Goal: Transaction & Acquisition: Purchase product/service

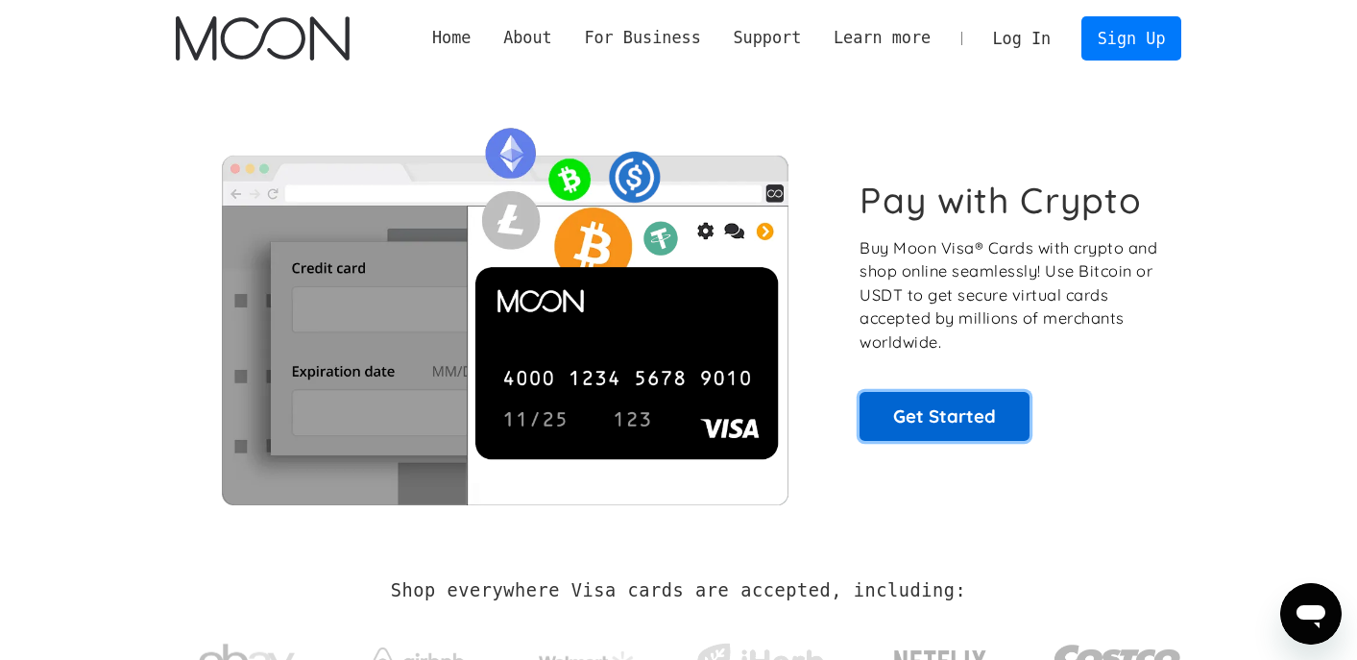
click at [954, 413] on link "Get Started" at bounding box center [945, 416] width 170 height 48
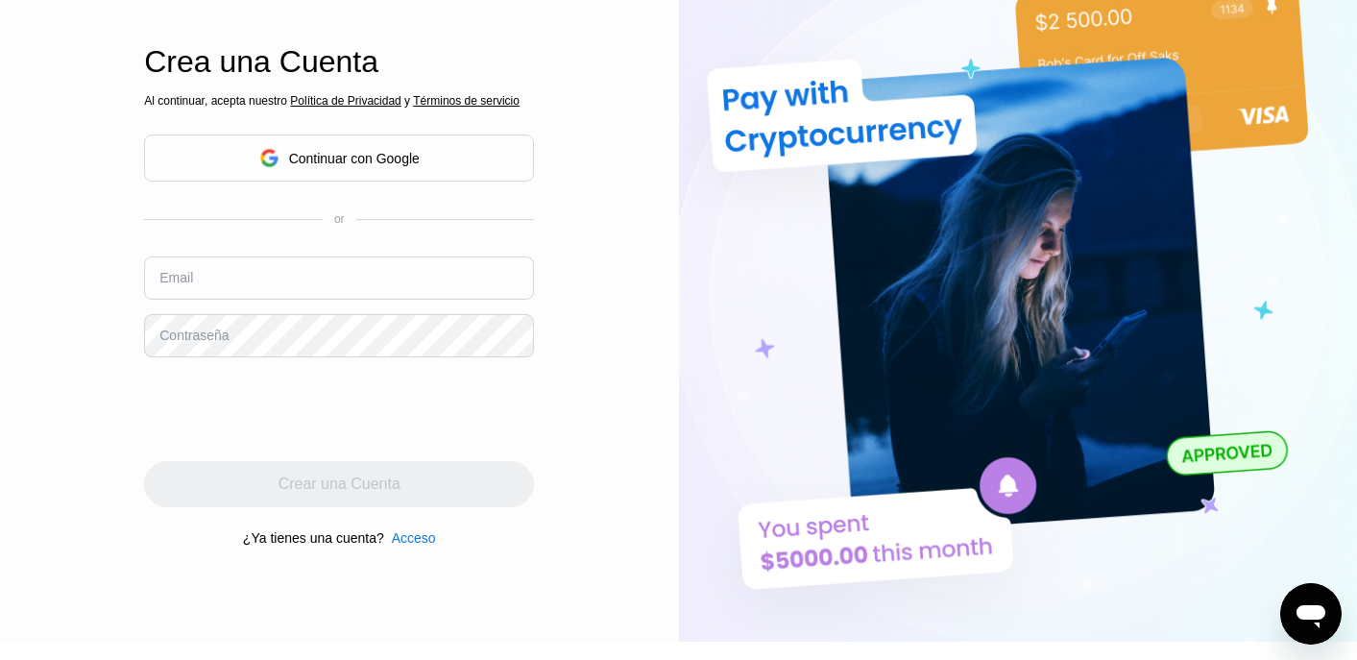
scroll to position [90, 0]
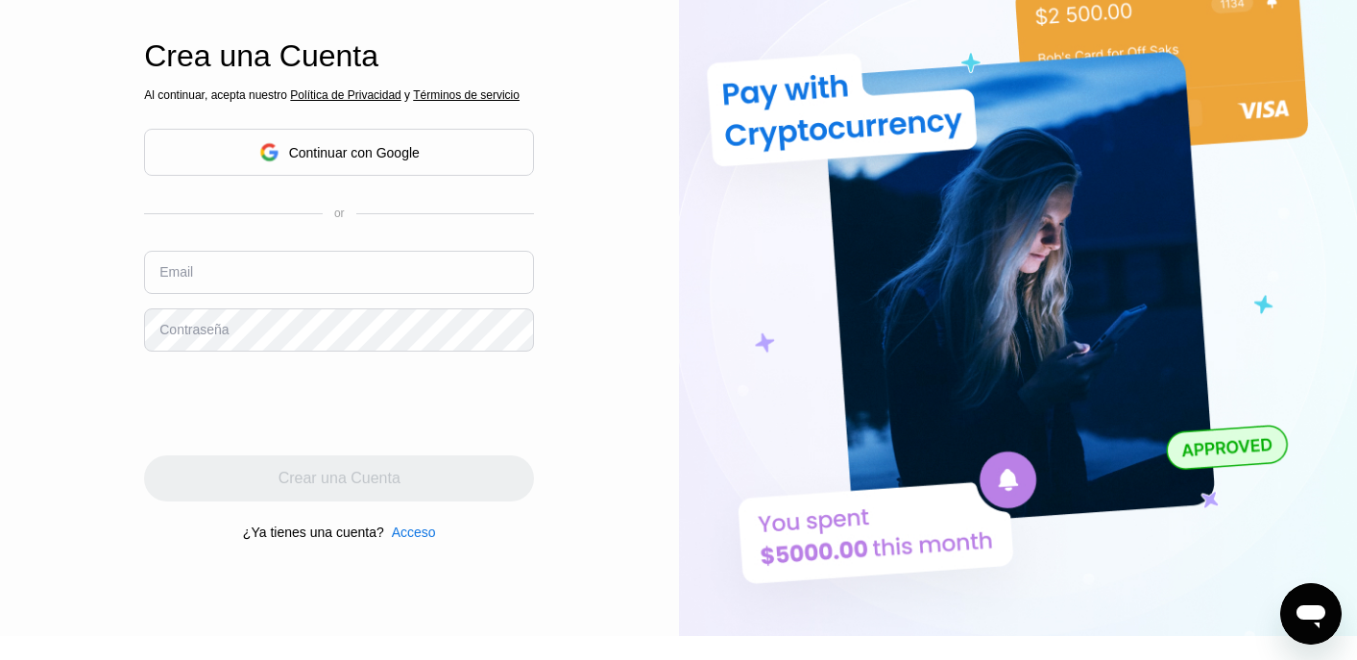
click at [370, 294] on input "text" at bounding box center [339, 272] width 390 height 43
click at [455, 285] on input "text" at bounding box center [339, 272] width 390 height 43
click at [323, 279] on input "[EMAIL_ADDRESS][DOMAIN_NAME]" at bounding box center [339, 272] width 390 height 43
type input "[EMAIL_ADDRESS][DOMAIN_NAME]"
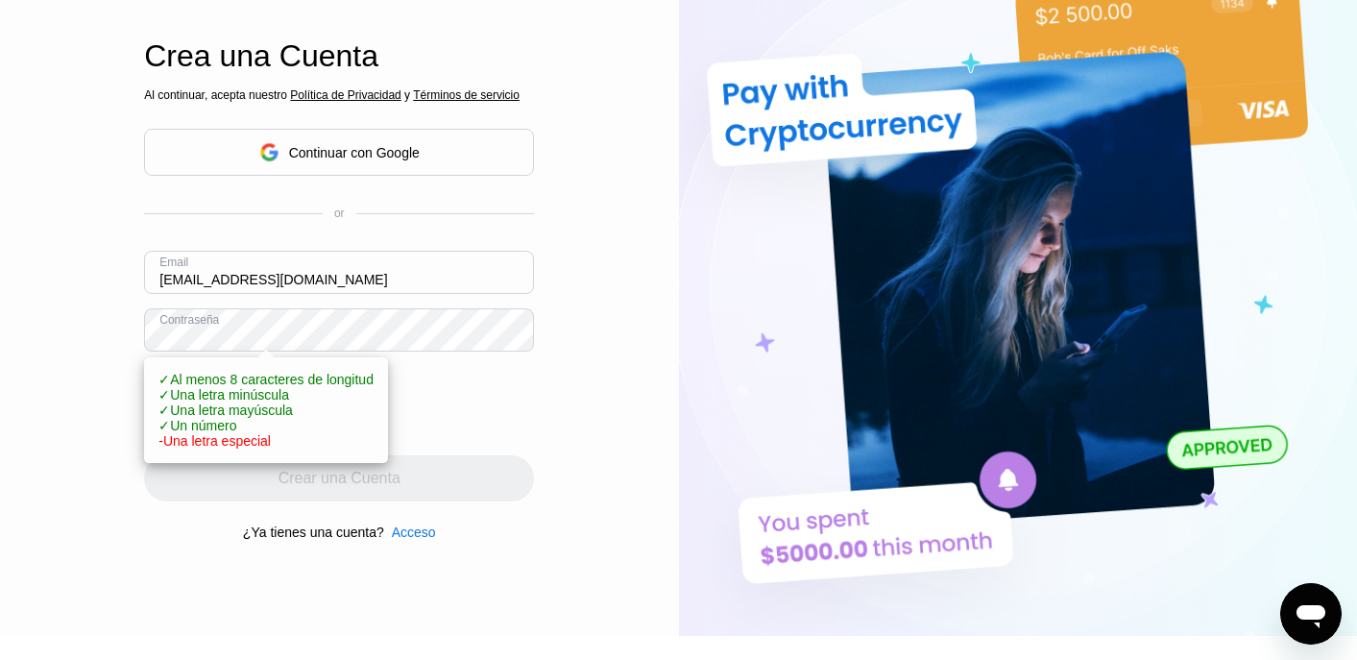
click at [38, 366] on div "Acceso Inscribirse EN Idioma English Ahorrar Crea una Cuenta Al continuar, acep…" at bounding box center [339, 273] width 679 height 726
click at [106, 414] on div "Acceso Inscribirse EN Idioma English Ahorrar Crea una Cuenta Al continuar, acep…" at bounding box center [339, 273] width 679 height 726
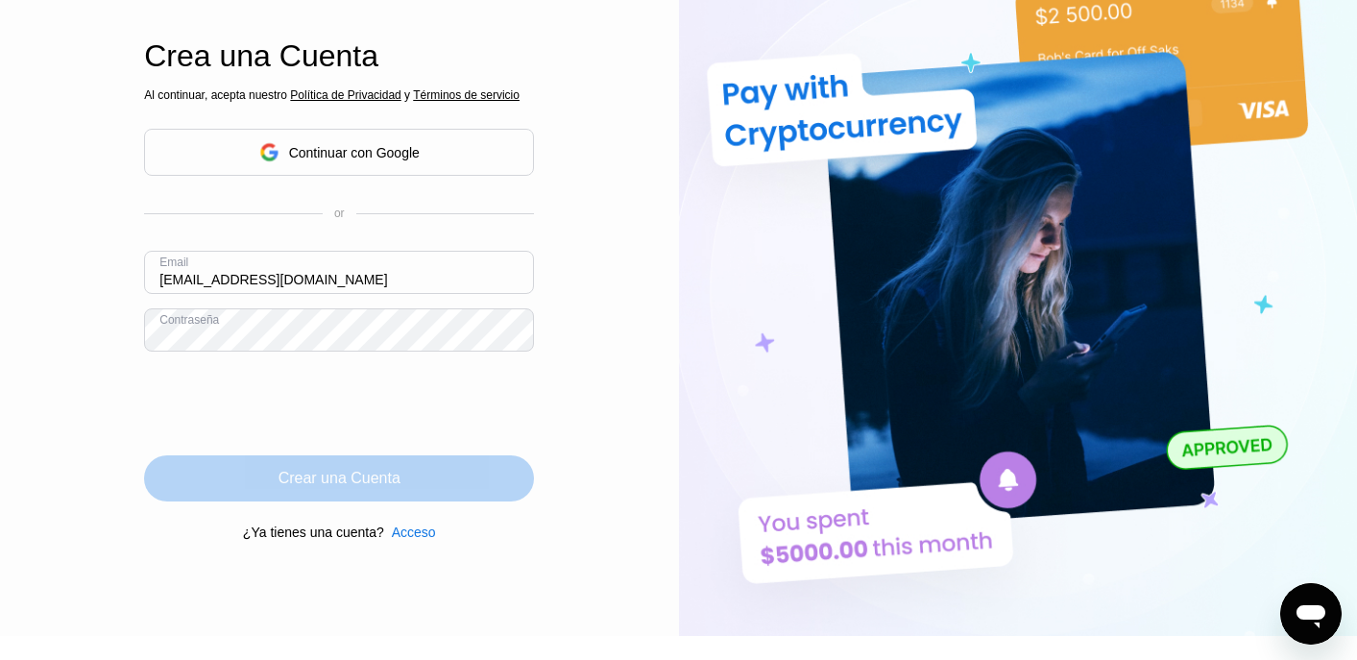
click at [341, 479] on div "Crear una Cuenta" at bounding box center [340, 478] width 122 height 19
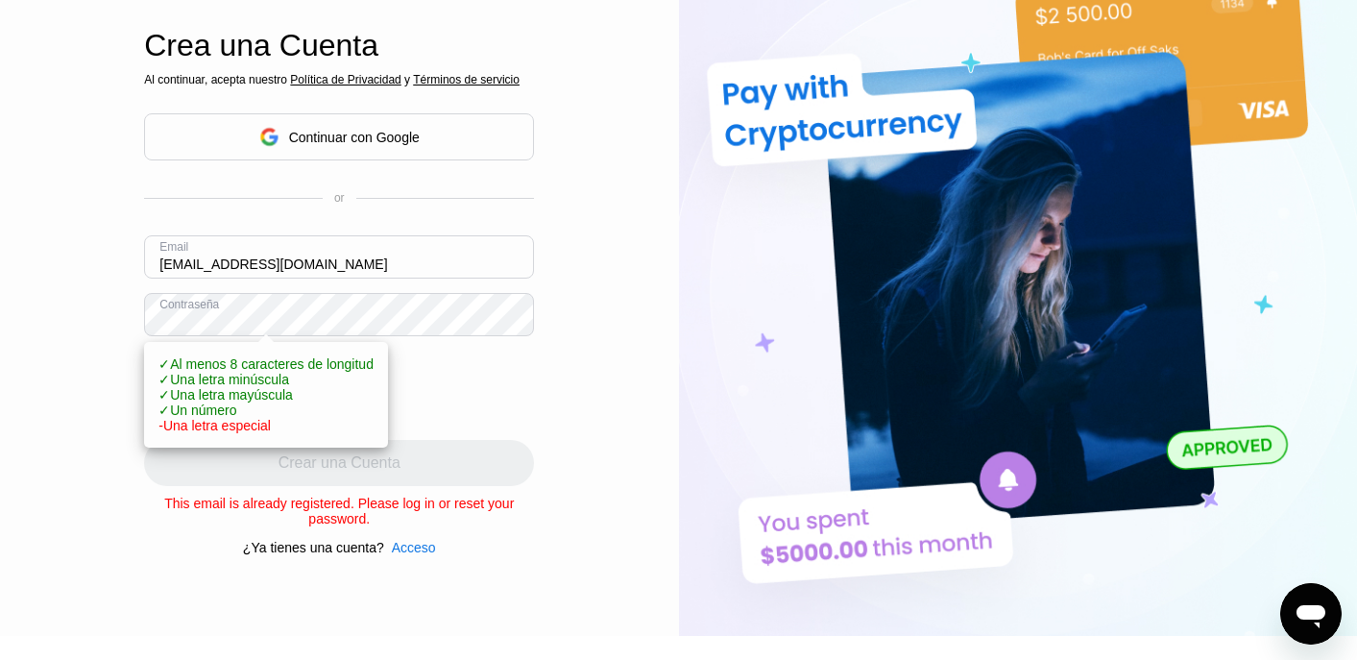
click at [104, 365] on div "Acceso Inscribirse EN Idioma English Ahorrar Crea una Cuenta Al continuar, acep…" at bounding box center [339, 273] width 679 height 726
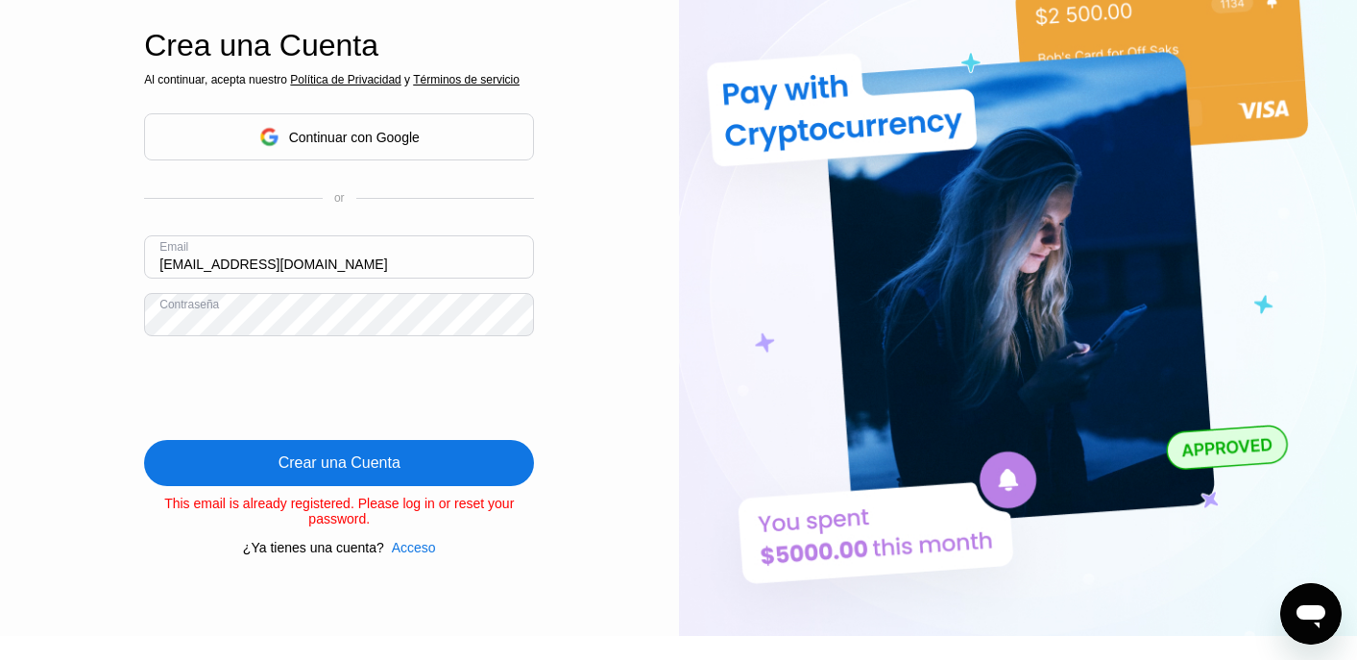
click at [324, 473] on div "Crear una Cuenta" at bounding box center [340, 462] width 122 height 19
click at [424, 555] on div "Acceso" at bounding box center [414, 547] width 44 height 15
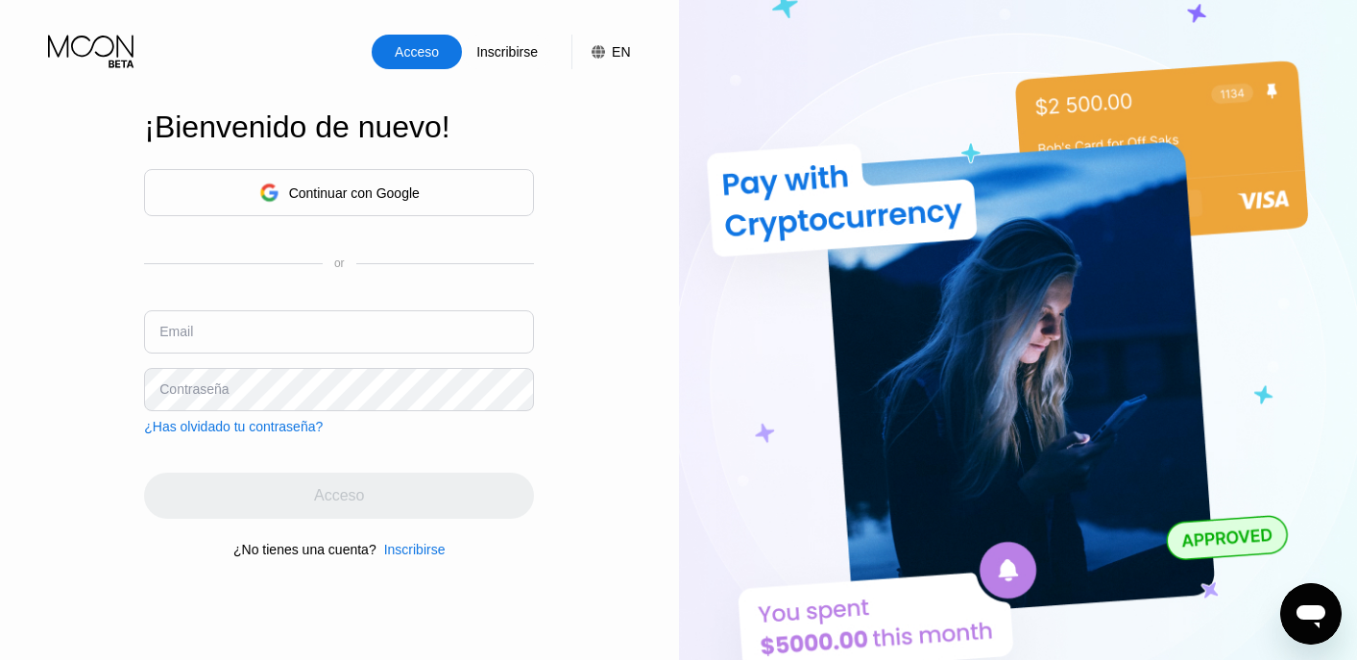
click at [272, 330] on input "text" at bounding box center [339, 331] width 390 height 43
type input "[EMAIL_ADDRESS][DOMAIN_NAME]"
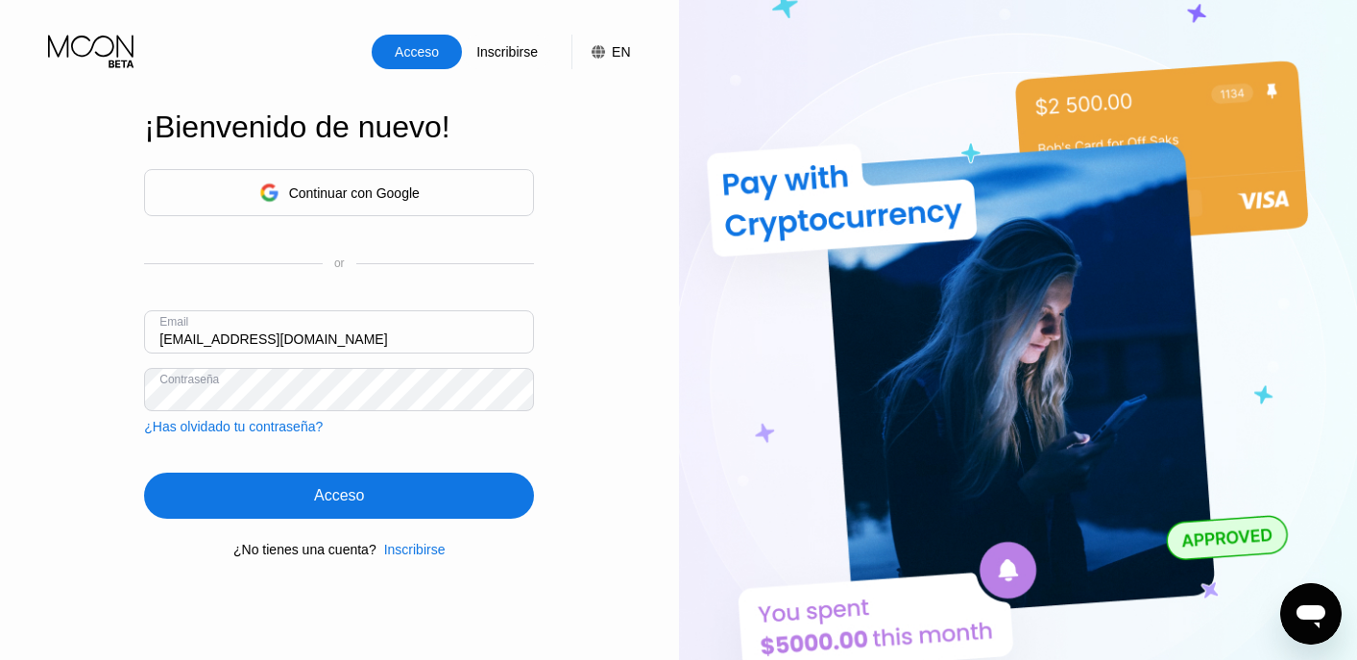
click at [396, 489] on div "Acceso" at bounding box center [339, 496] width 390 height 46
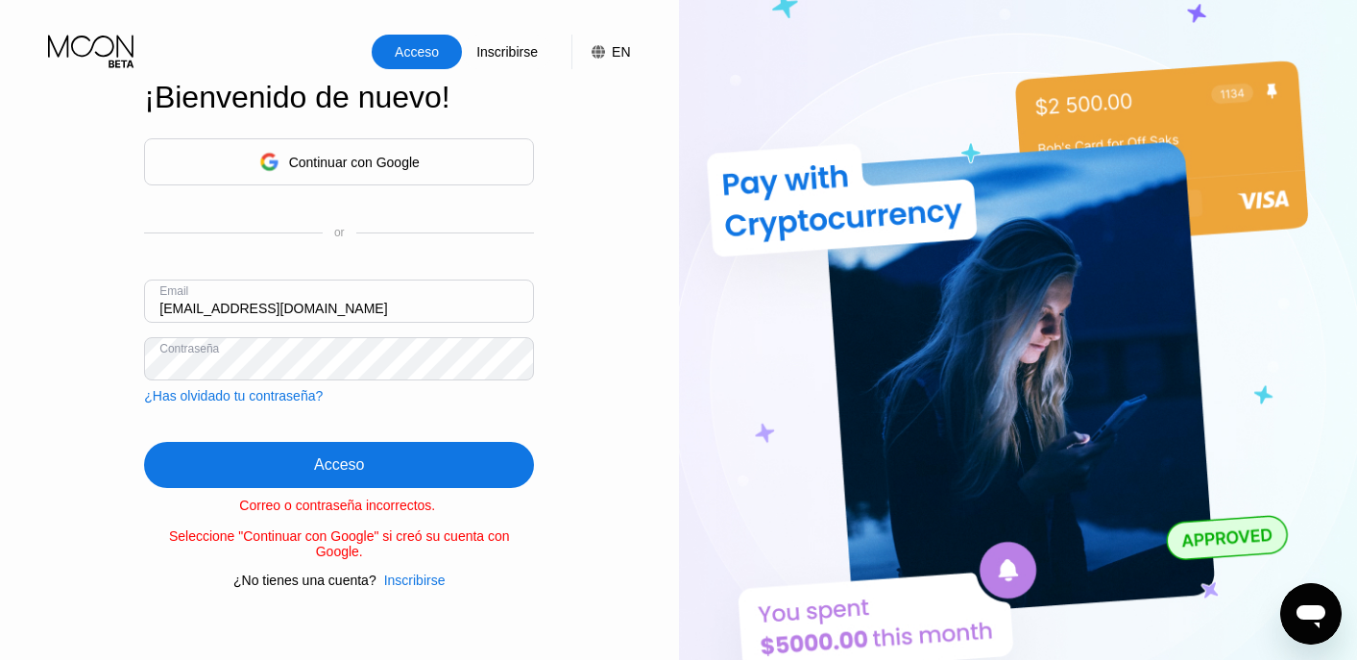
click at [0, 317] on html "Acceso Inscribirse EN Idioma English Ahorrar Crea una Cuenta Al continuar, acep…" at bounding box center [678, 330] width 1357 height 660
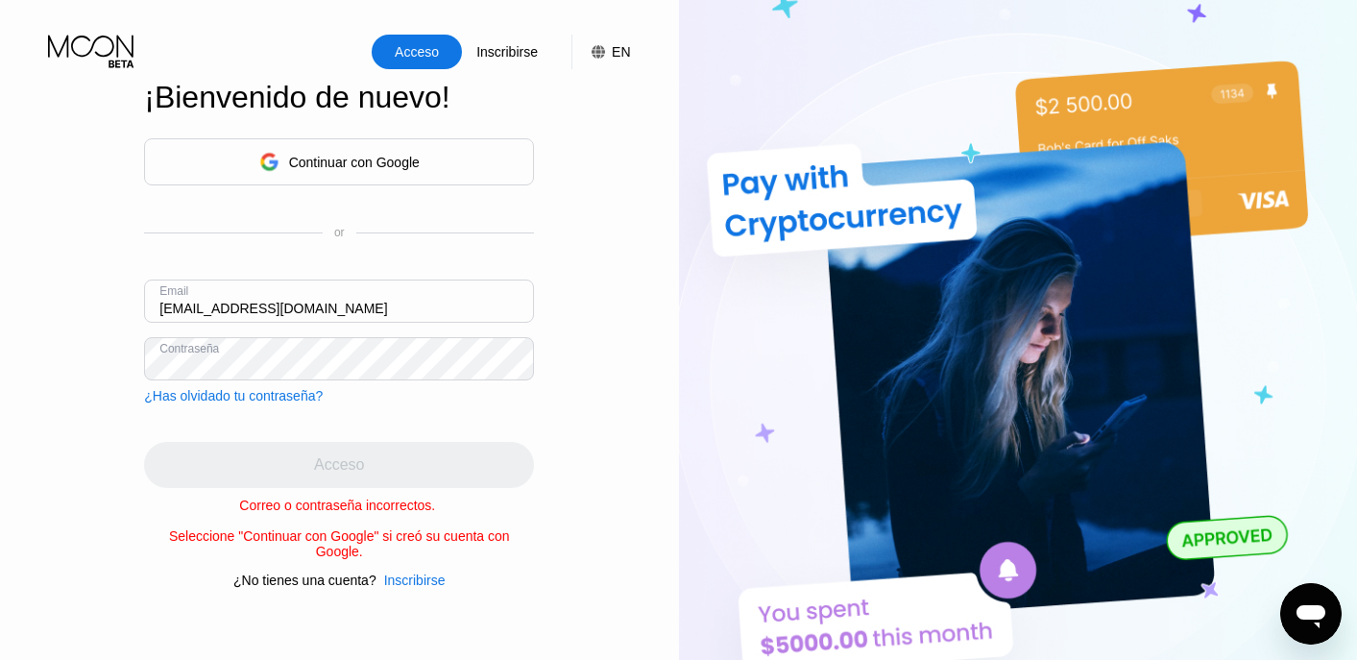
click at [223, 389] on div "¿Has olvidado tu contraseña?" at bounding box center [233, 395] width 179 height 15
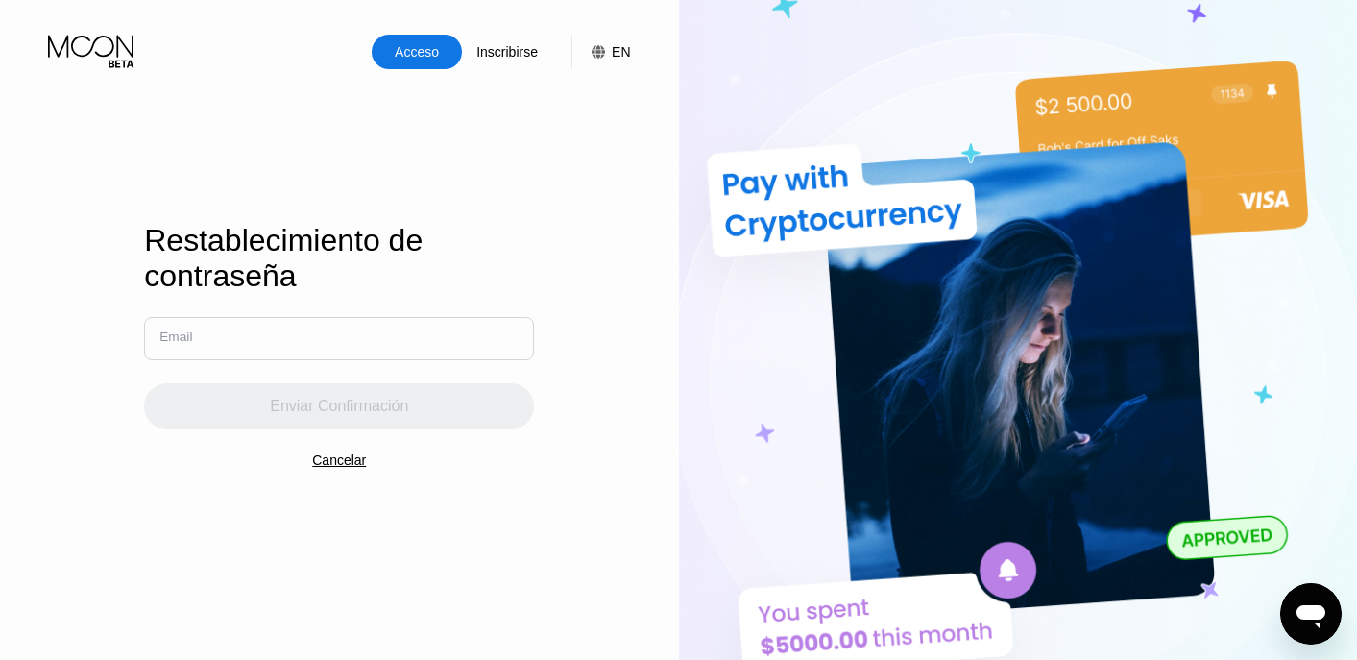
click at [309, 346] on input "text" at bounding box center [339, 338] width 390 height 43
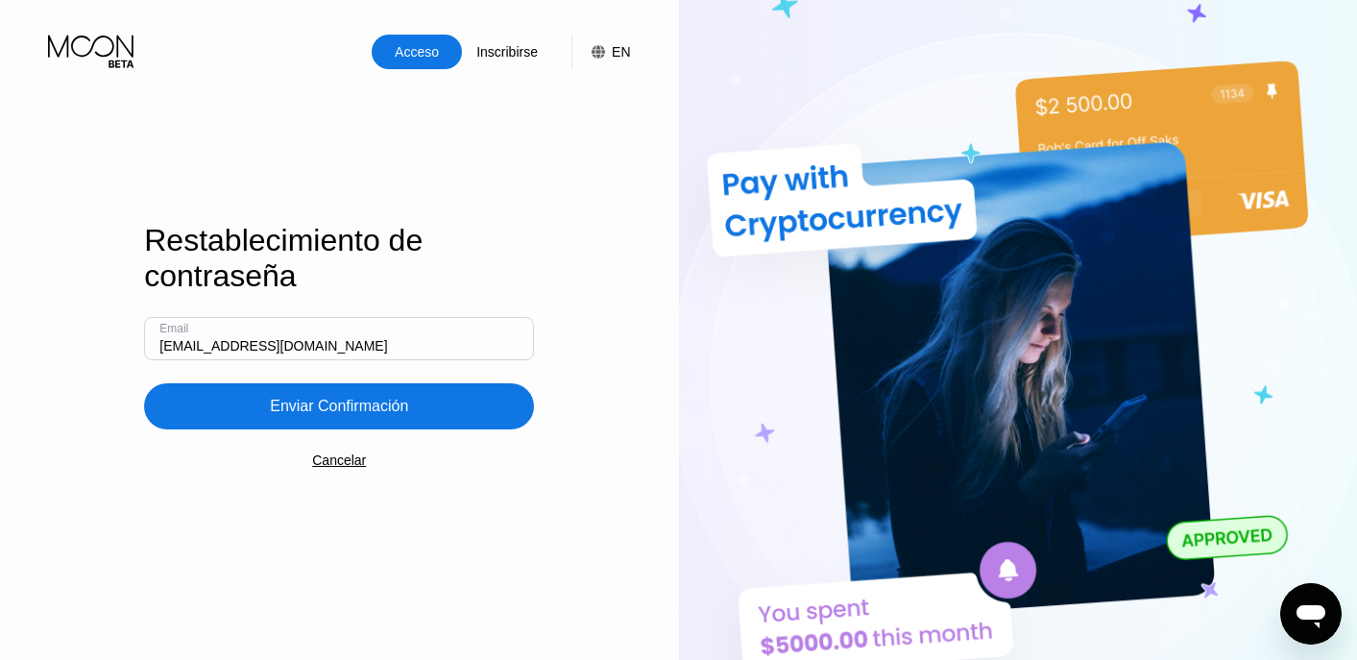
type input "[EMAIL_ADDRESS][DOMAIN_NAME]"
click at [330, 416] on div "Enviar Confirmación" at bounding box center [339, 406] width 138 height 19
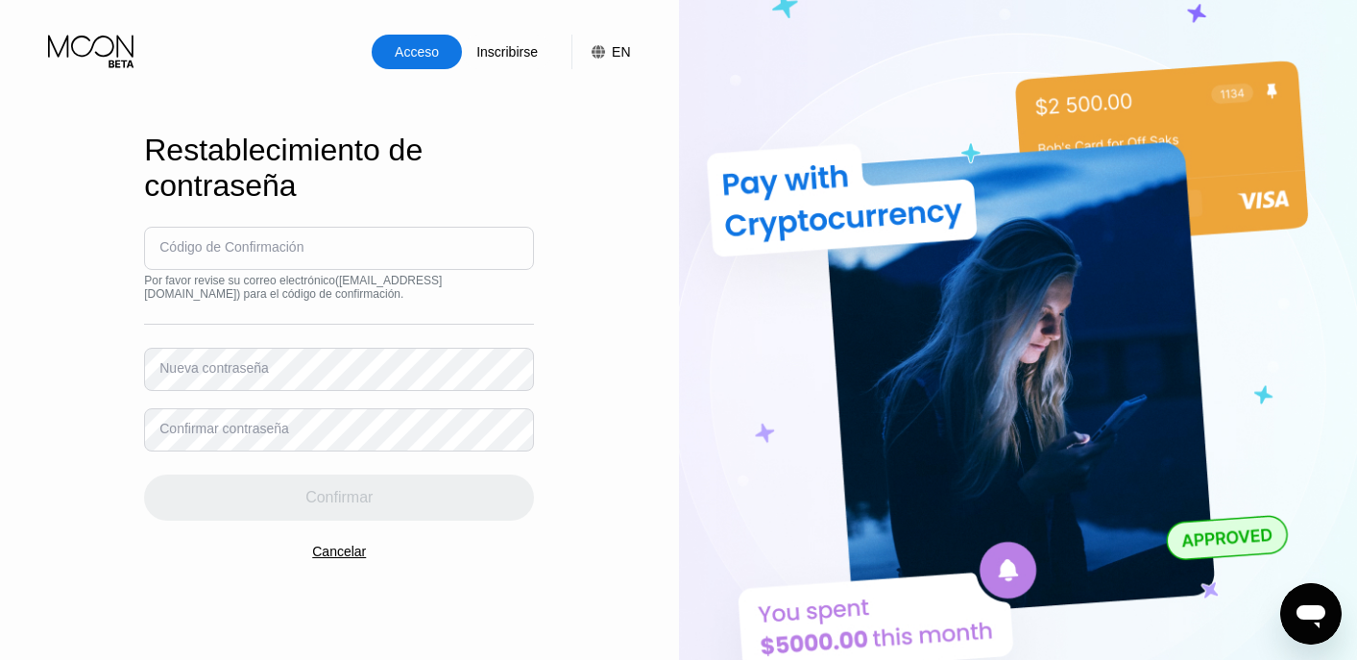
click at [298, 274] on div "Por favor revise su correo electrónico ( [EMAIL_ADDRESS][DOMAIN_NAME] ) para el…" at bounding box center [339, 287] width 390 height 27
click at [303, 242] on div "Código de Confirmación" at bounding box center [231, 246] width 144 height 15
click at [328, 253] on input at bounding box center [339, 248] width 390 height 43
type input "216468"
click at [266, 453] on div "Confirmar" at bounding box center [339, 485] width 390 height 69
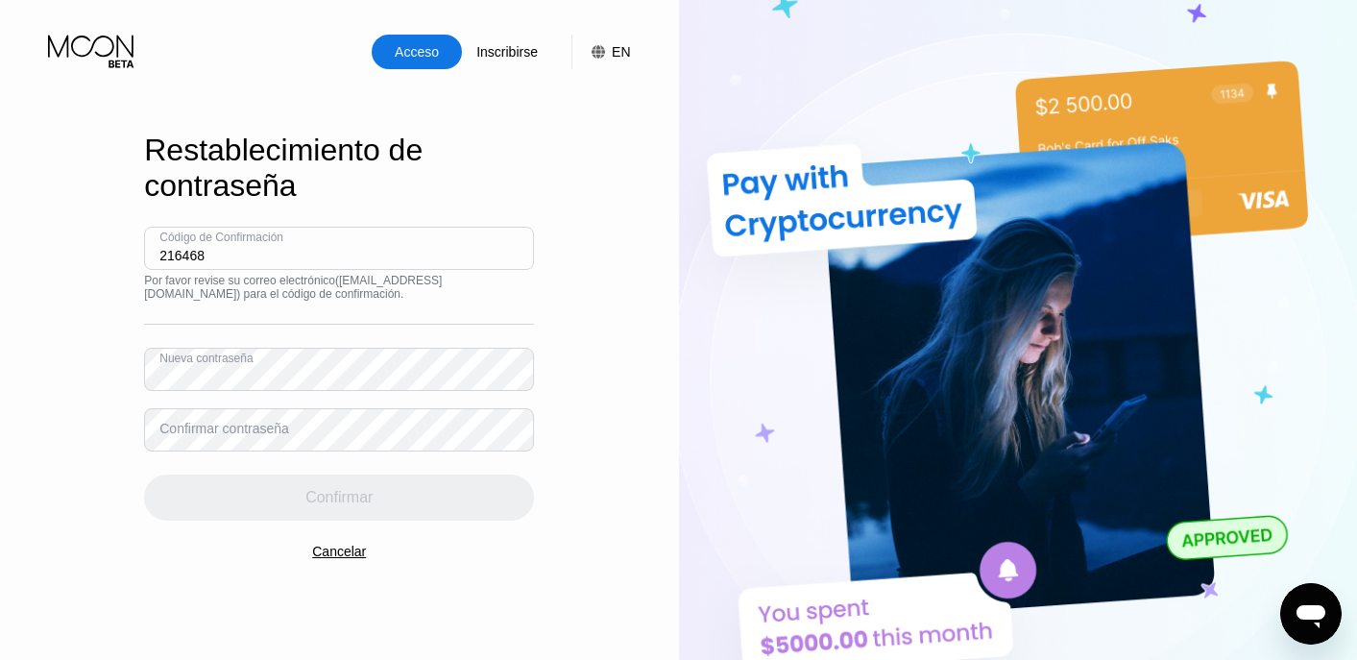
click at [122, 363] on div "Acceso Inscribirse EN Idioma English Ahorrar Restablecimiento de contraseña Cód…" at bounding box center [339, 363] width 679 height 726
click at [222, 434] on div "Confirmar contraseña" at bounding box center [224, 428] width 130 height 15
click at [237, 426] on div "Confirmar contraseña" at bounding box center [224, 428] width 130 height 15
click at [265, 434] on div "Confirmar contraseña" at bounding box center [224, 428] width 130 height 15
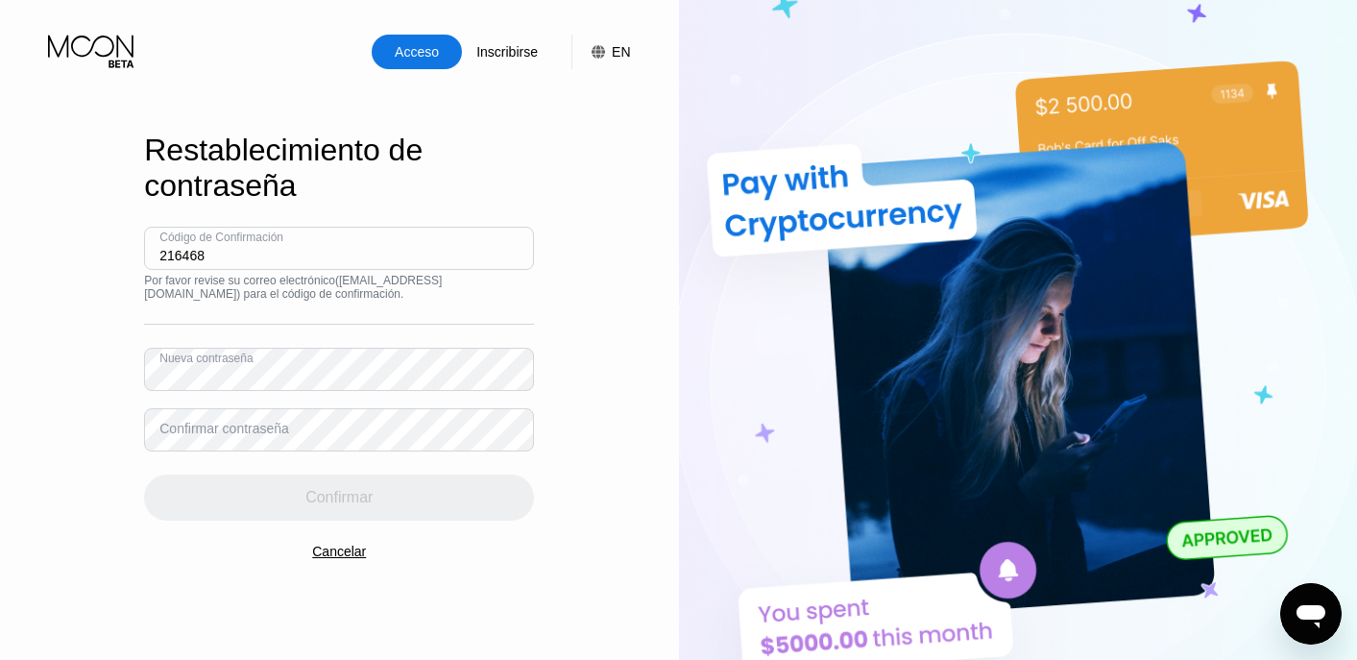
click at [274, 434] on div "Confirmar contraseña" at bounding box center [224, 428] width 130 height 15
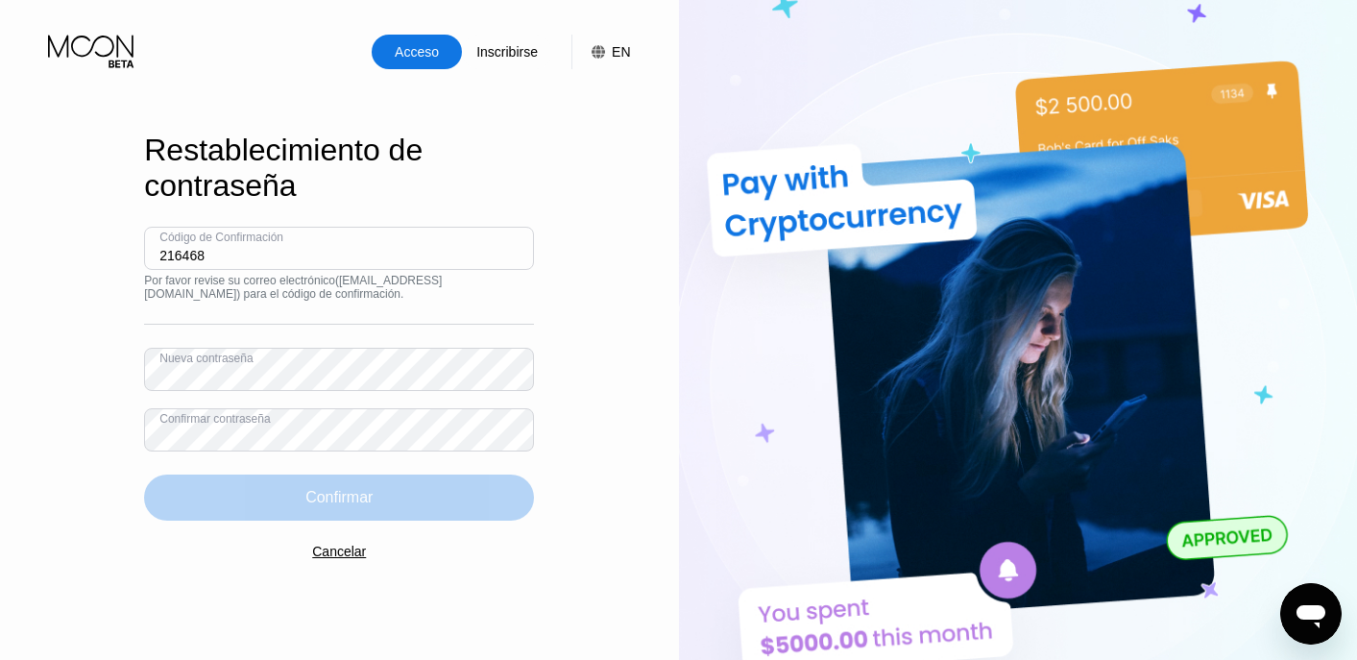
click at [371, 502] on div "Confirmar" at bounding box center [338, 497] width 67 height 19
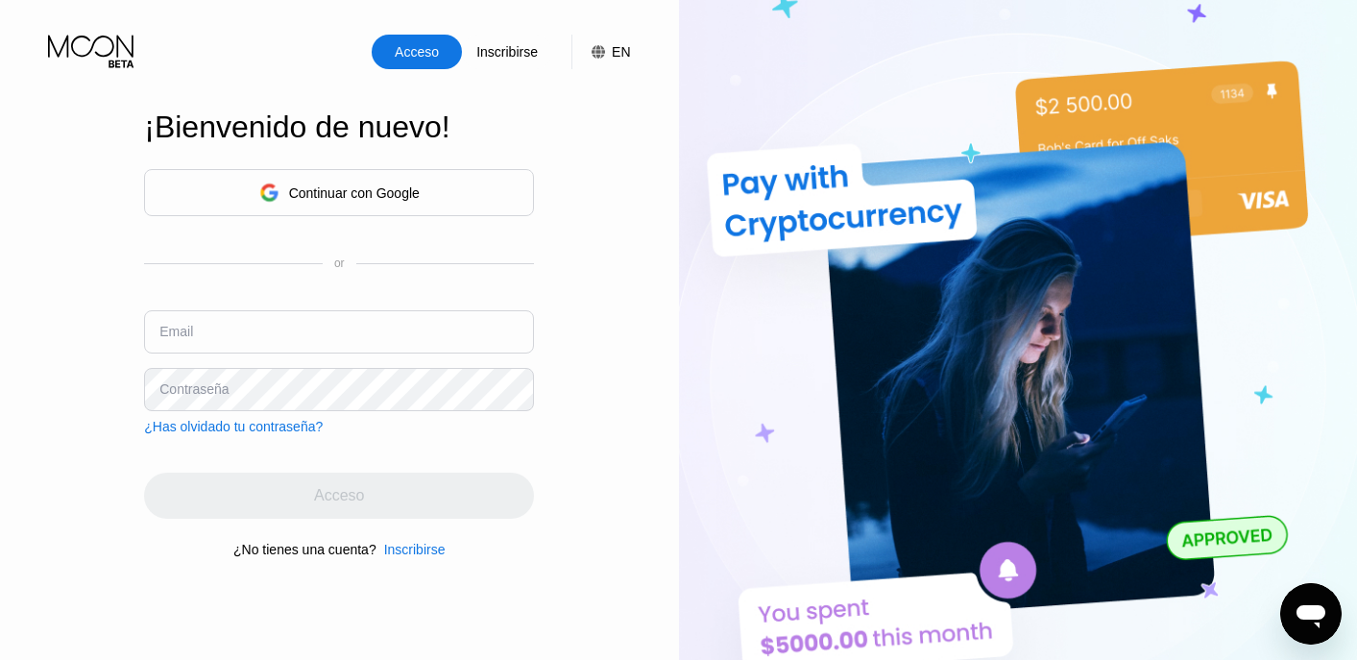
click at [353, 318] on input "text" at bounding box center [339, 331] width 390 height 43
click at [344, 344] on input "rabytproducciones" at bounding box center [339, 331] width 390 height 43
type input "[EMAIL_ADDRESS][DOMAIN_NAME]"
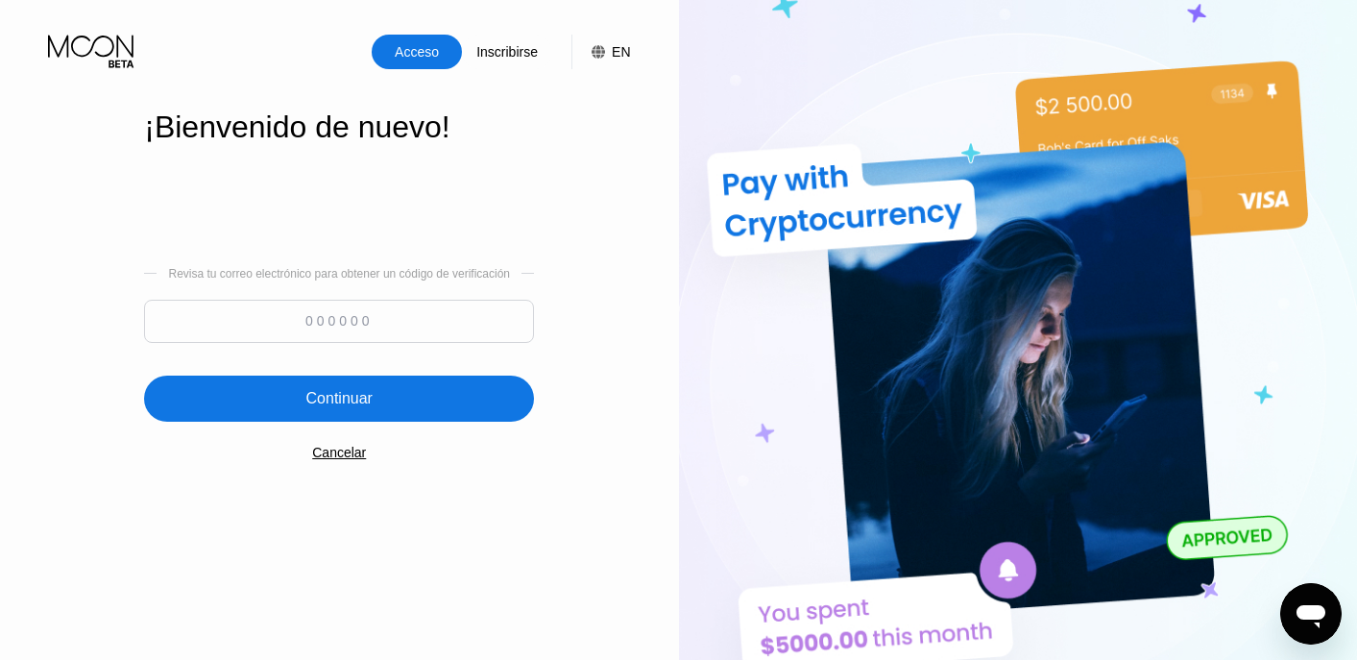
click at [278, 338] on input at bounding box center [339, 321] width 390 height 43
type input "532108"
click at [320, 402] on div "Continuar" at bounding box center [339, 398] width 66 height 19
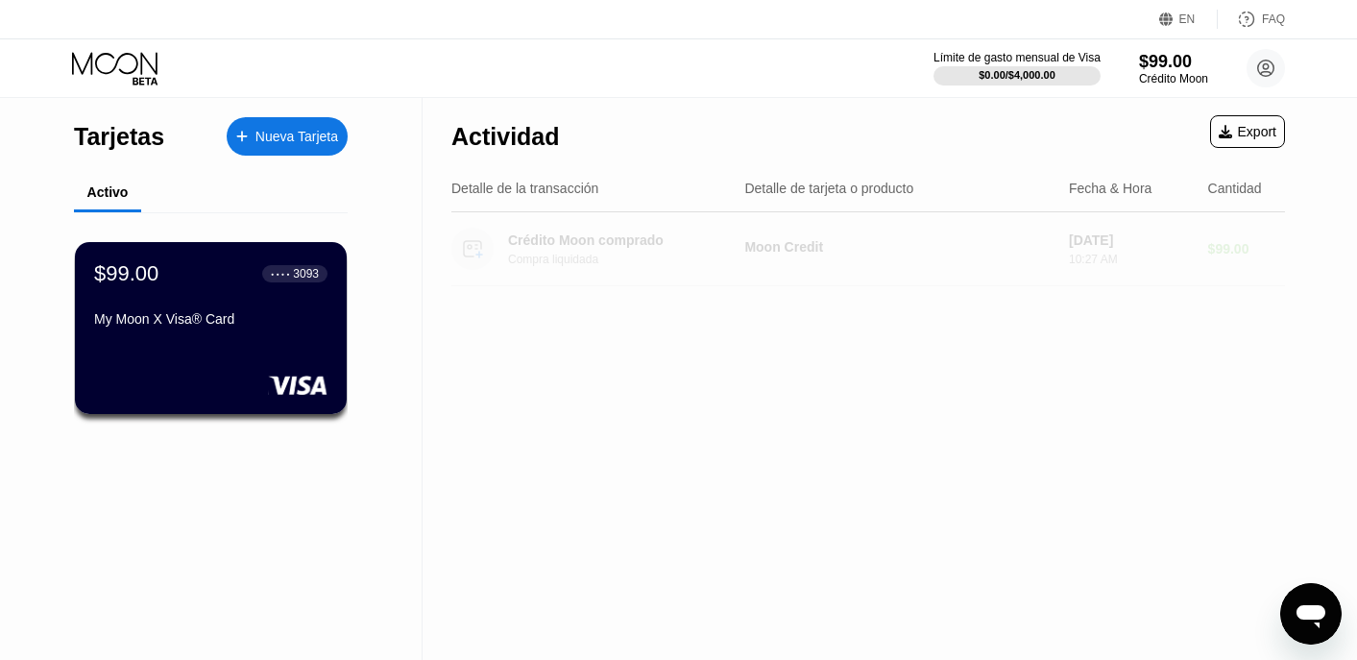
click at [693, 231] on div "Crédito Moon comprado Compra liquidada" at bounding box center [590, 249] width 278 height 42
click at [1276, 64] on circle at bounding box center [1266, 68] width 38 height 38
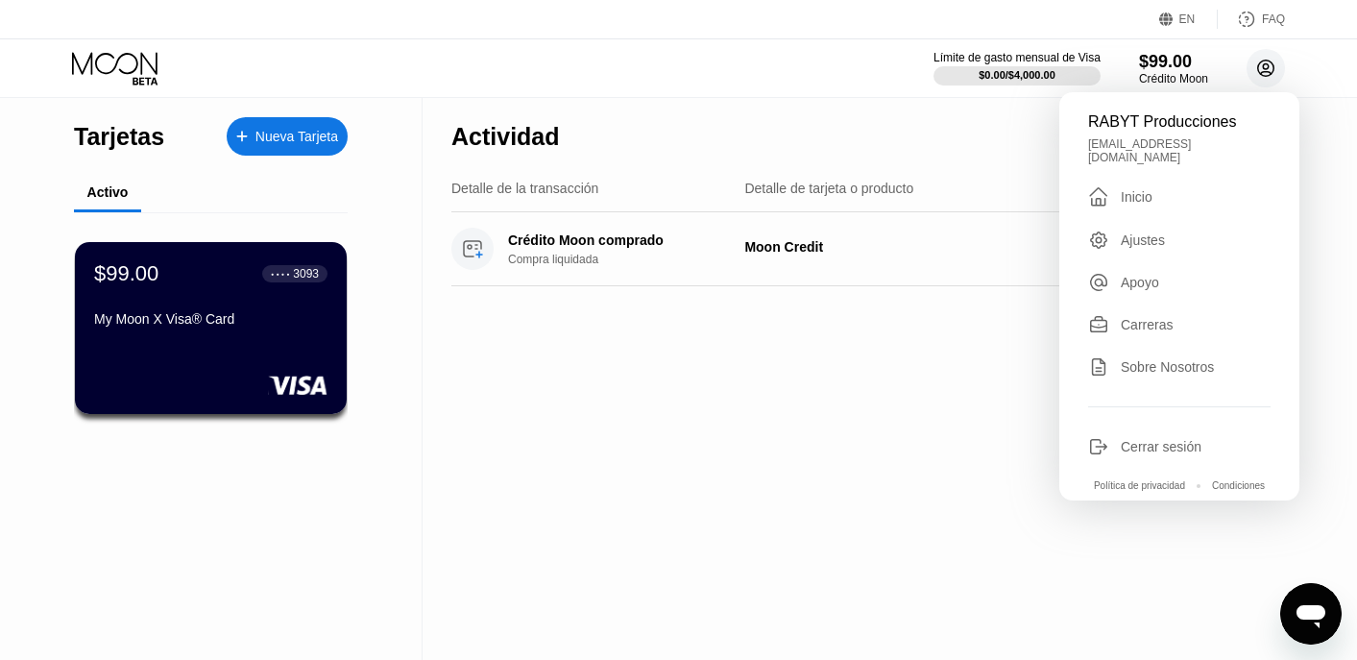
click at [1276, 64] on circle at bounding box center [1266, 68] width 38 height 38
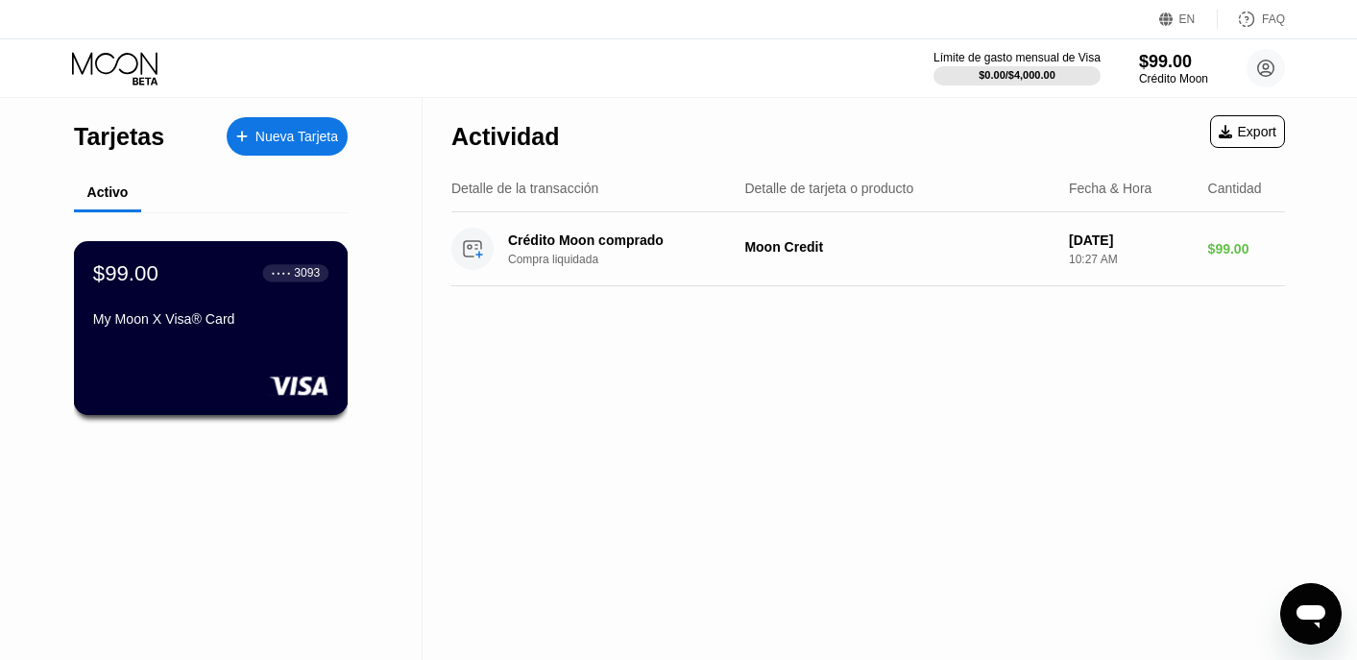
click at [268, 284] on div "● ● ● ● 3093" at bounding box center [296, 272] width 66 height 25
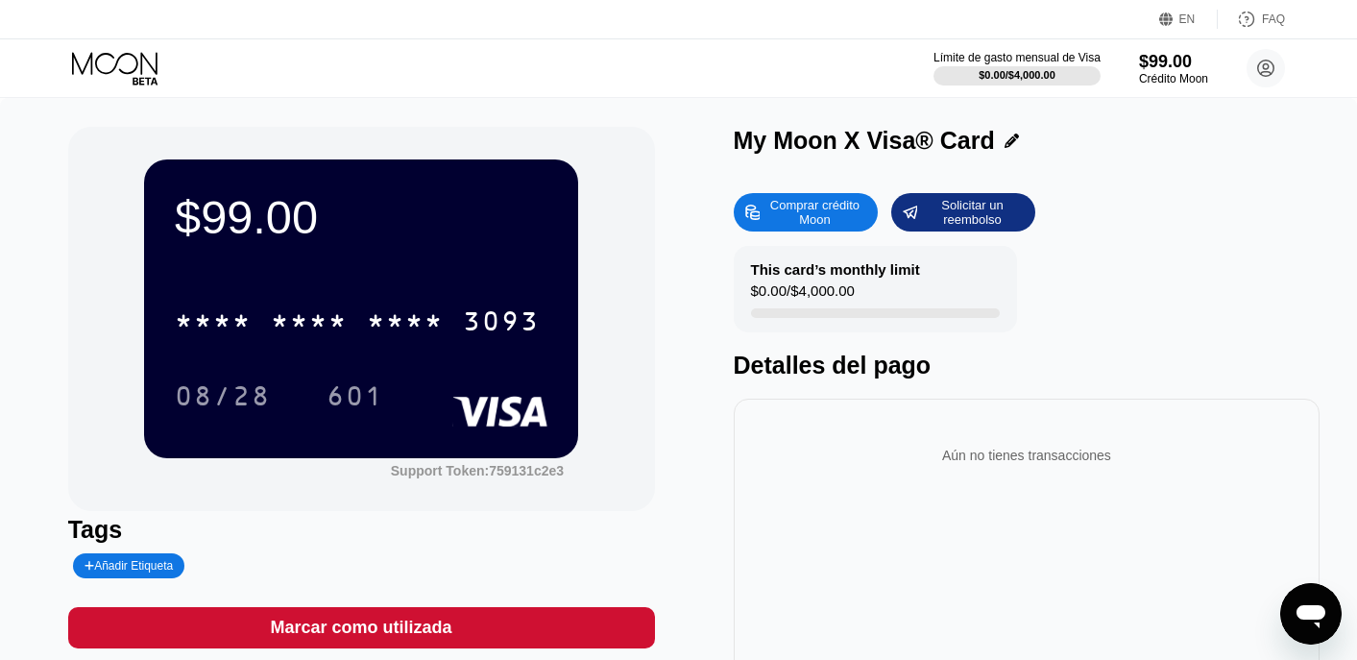
click at [804, 216] on div "Comprar crédito Moon" at bounding box center [815, 212] width 106 height 31
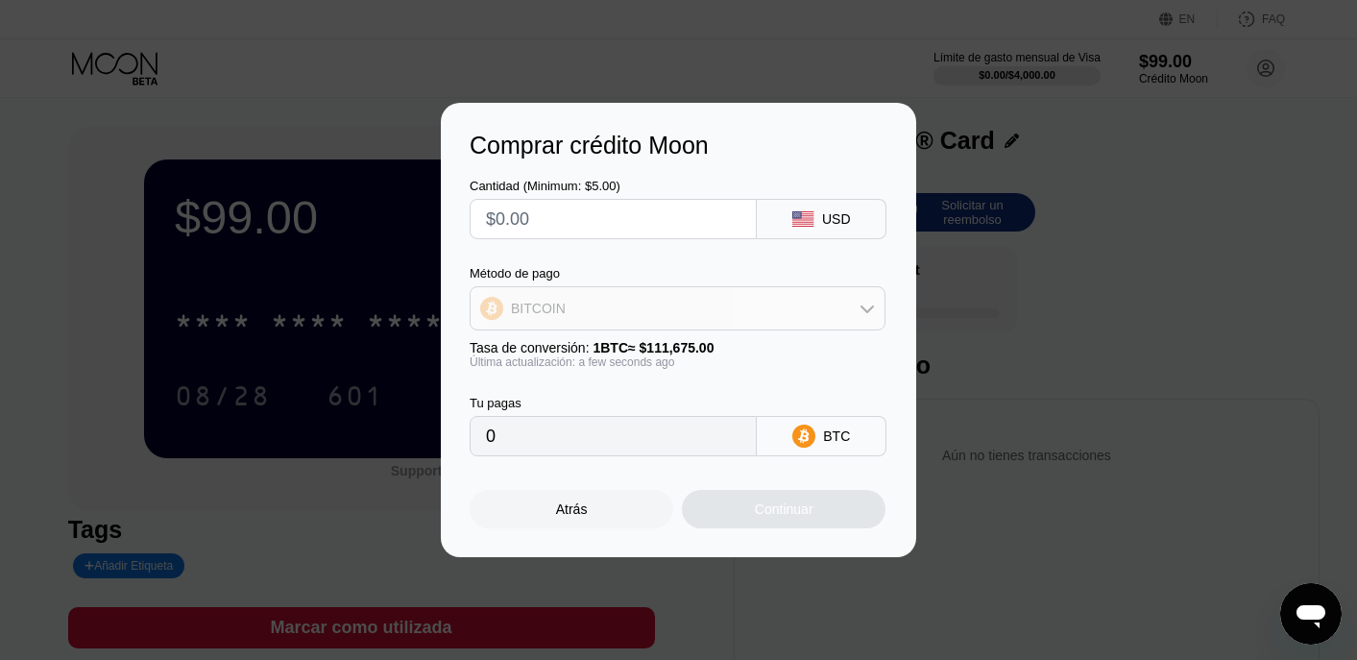
click at [654, 302] on div "BITCOIN" at bounding box center [678, 308] width 414 height 38
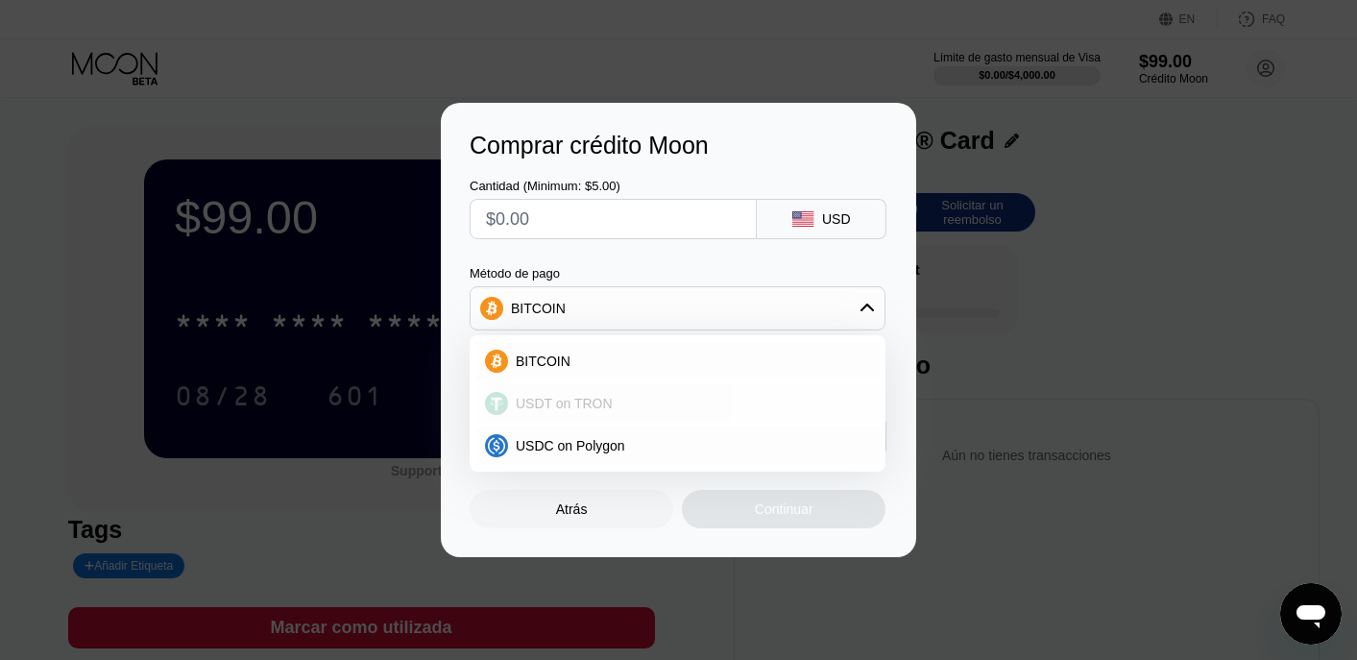
click at [568, 401] on span "USDT on TRON" at bounding box center [564, 403] width 97 height 15
type input "0.00"
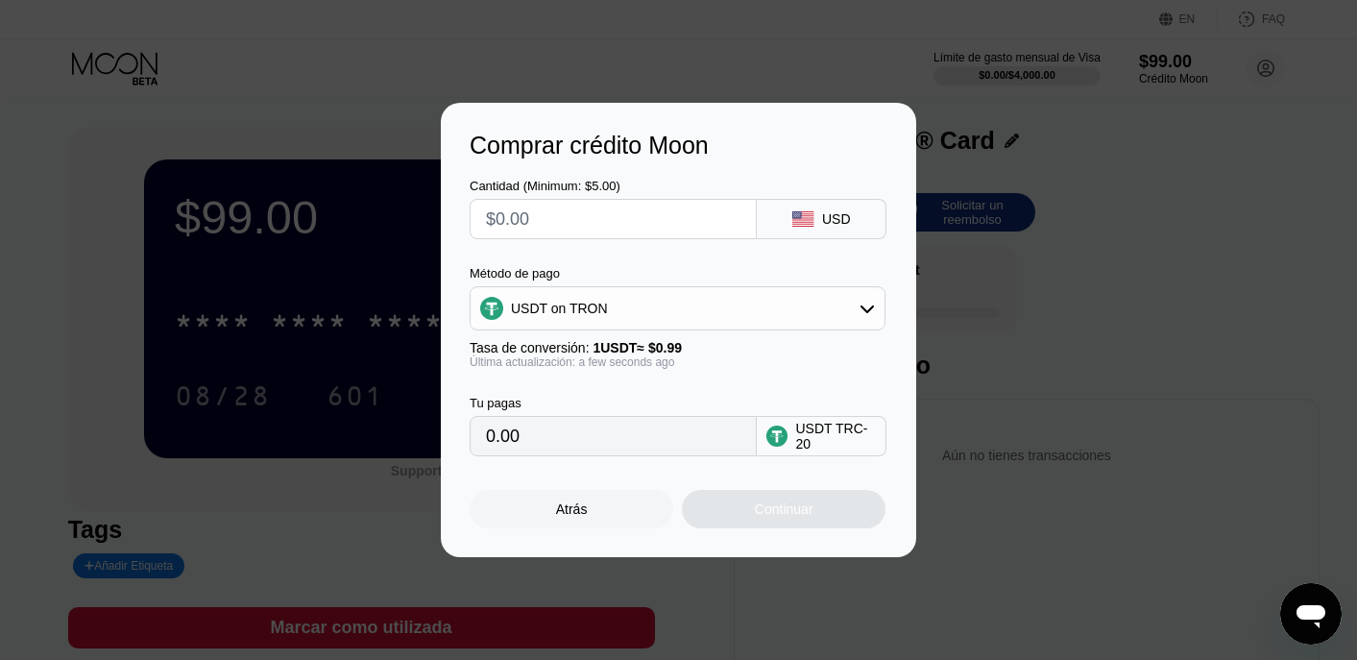
click at [668, 224] on input "text" at bounding box center [613, 219] width 255 height 38
type input "$1"
type input "1.01"
type input "$10"
type input "10.10"
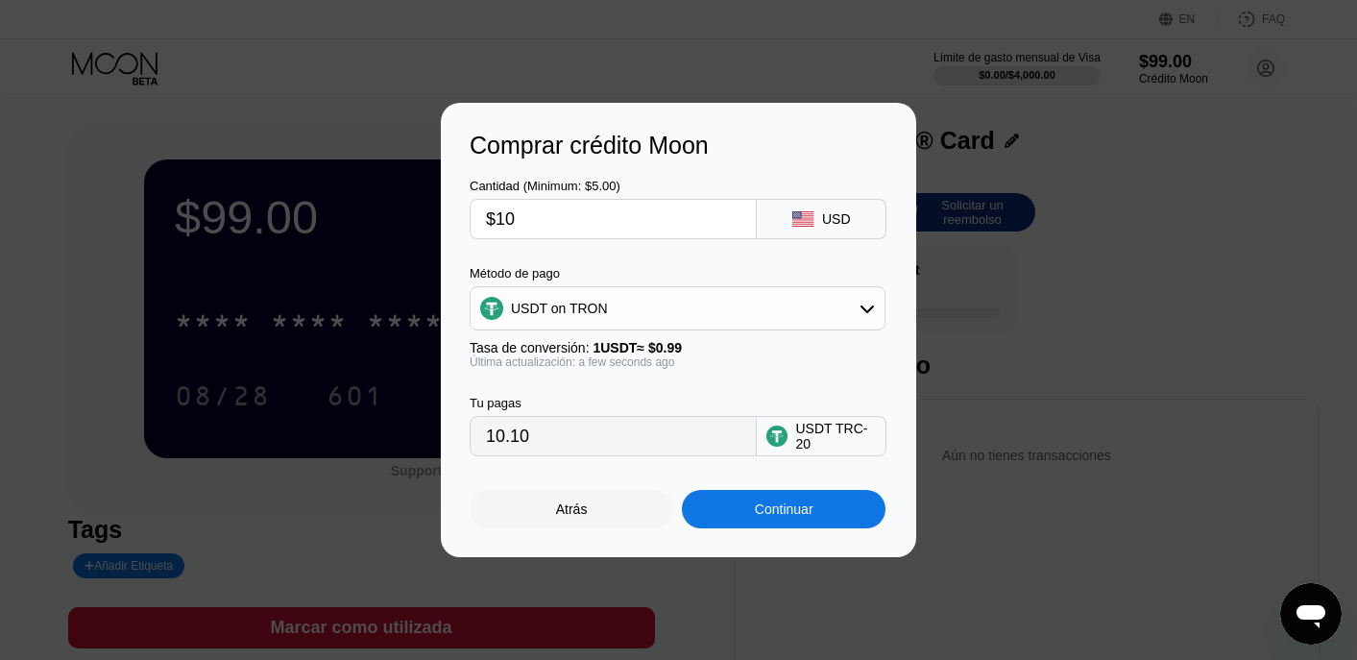
type input "$100"
type input "101.01"
type input "$1000"
type input "1010.10"
type input "$1000"
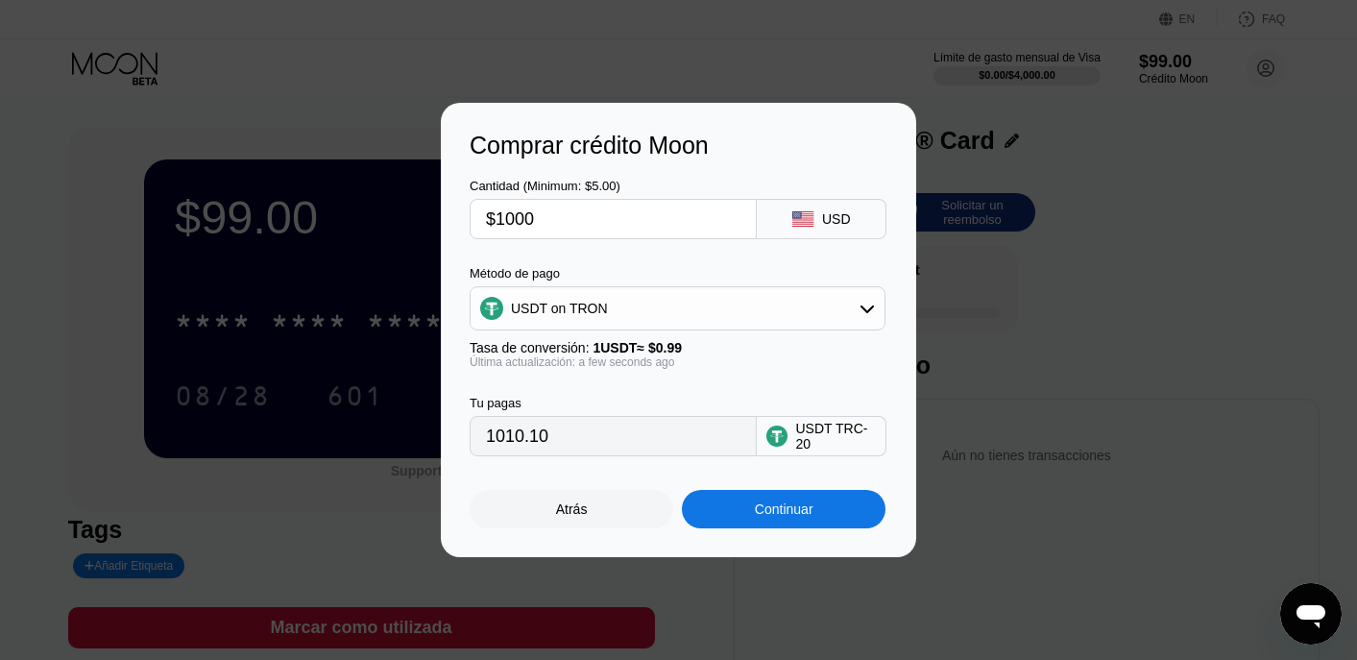
click at [578, 506] on div "Atrás" at bounding box center [572, 508] width 32 height 15
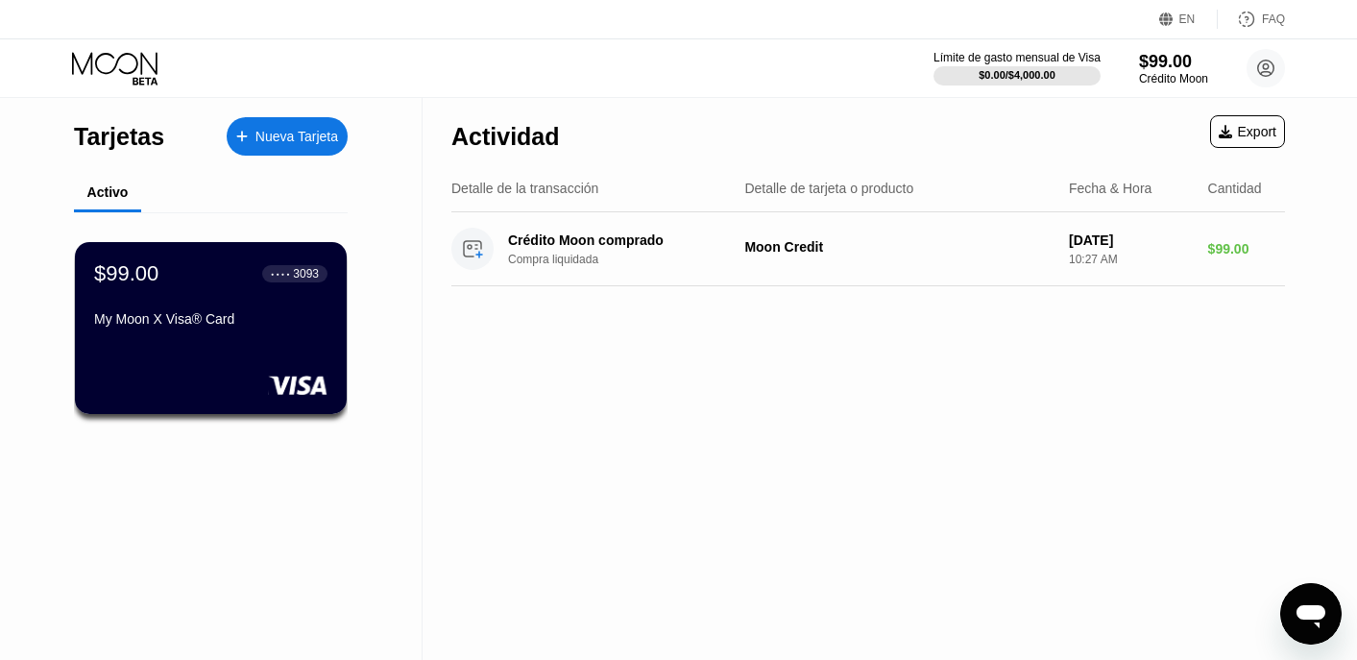
click at [291, 135] on div "Nueva Tarjeta" at bounding box center [296, 137] width 83 height 16
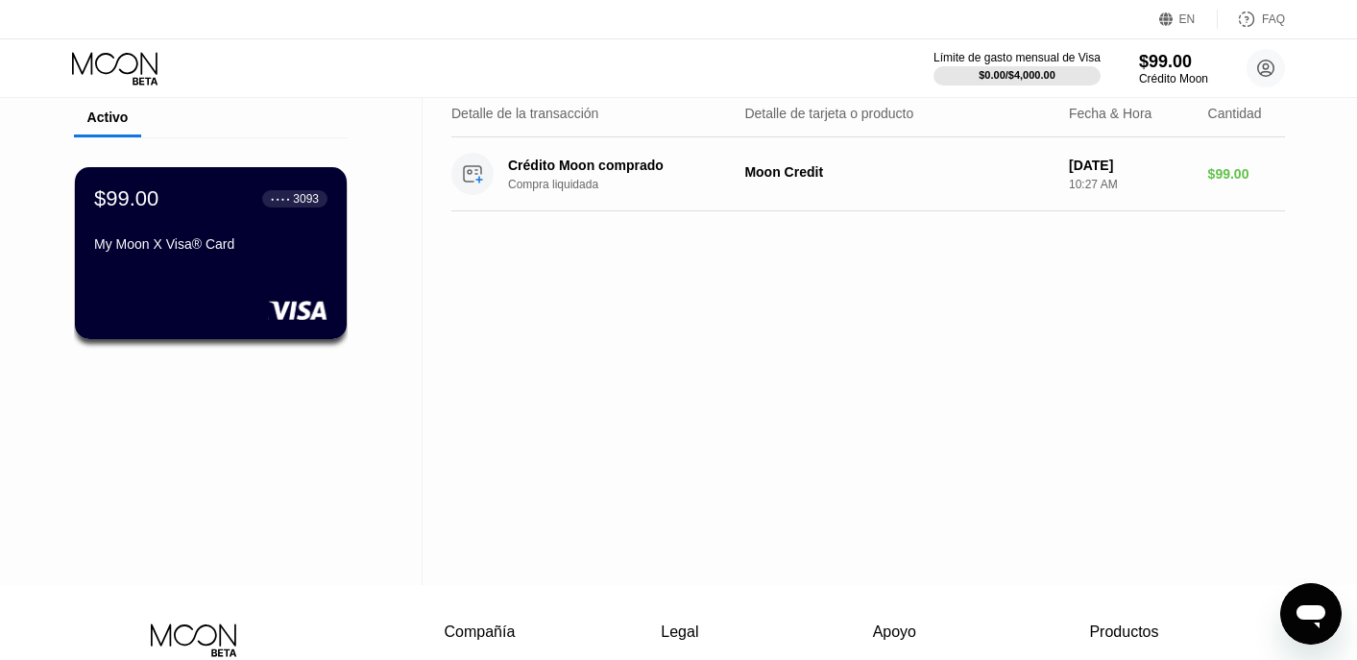
scroll to position [75, 0]
click at [1265, 69] on icon at bounding box center [1266, 68] width 11 height 11
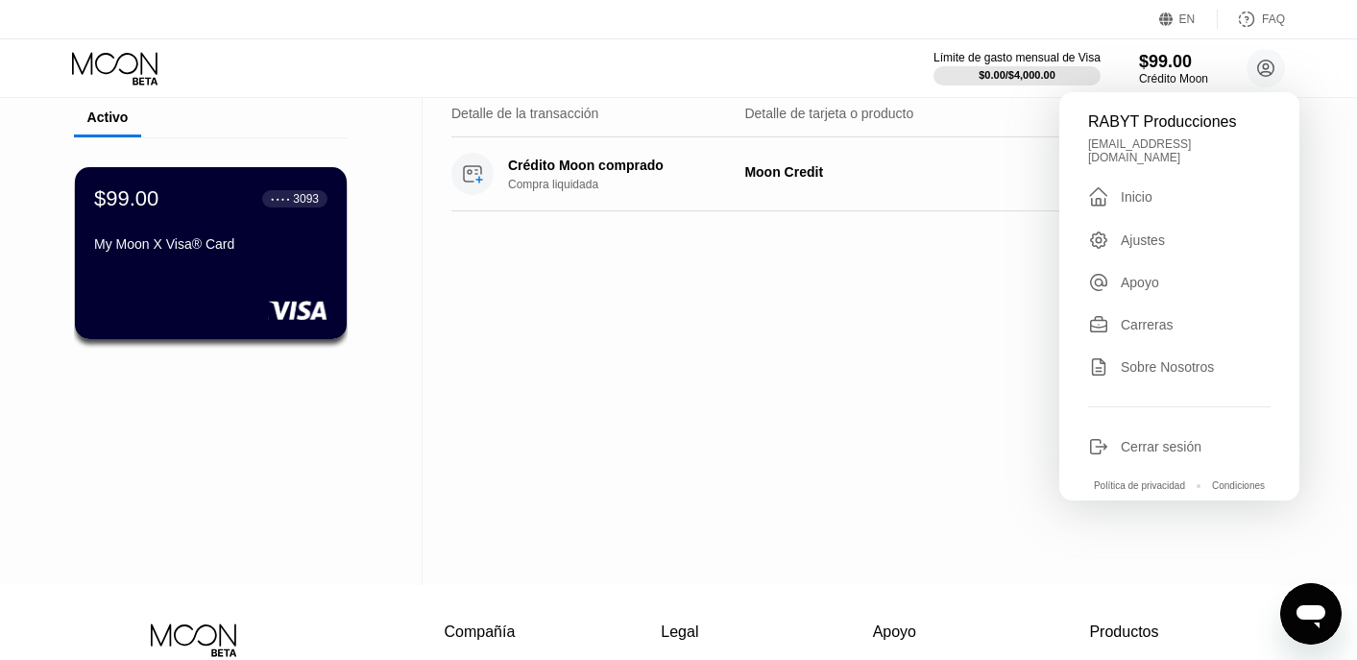
click at [1138, 439] on div "Cerrar sesión" at bounding box center [1161, 446] width 81 height 15
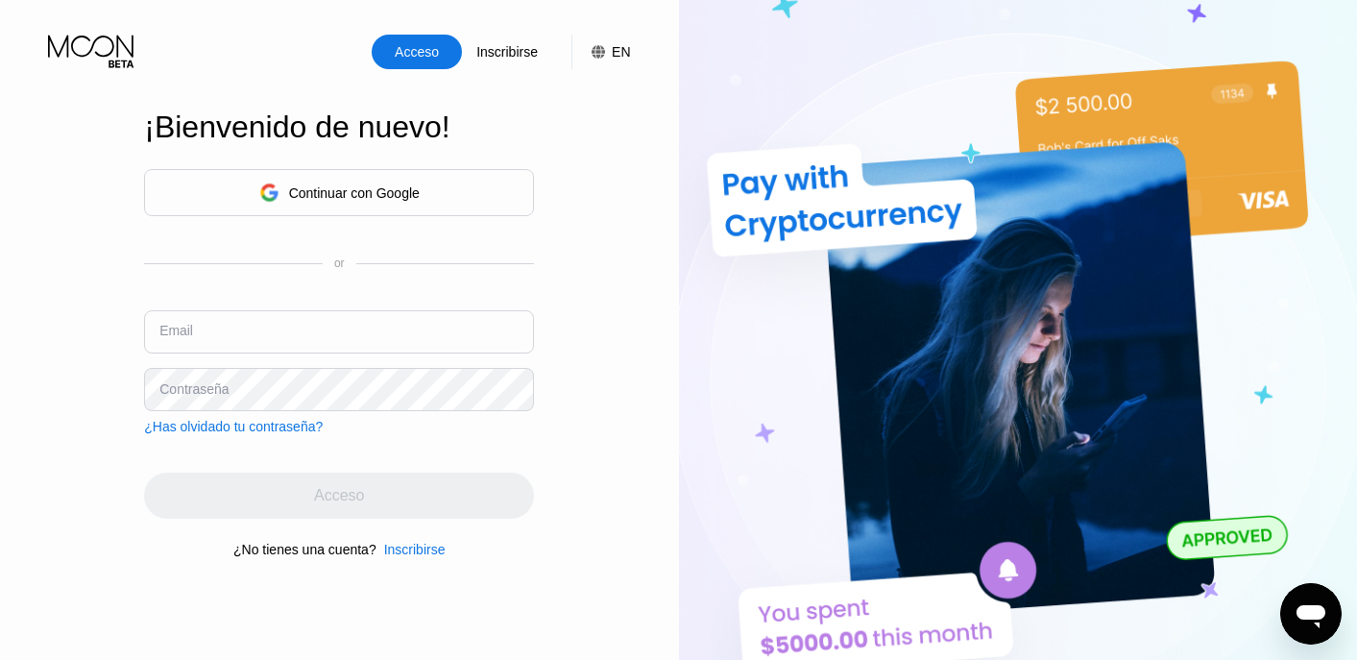
click at [329, 327] on input "text" at bounding box center [339, 331] width 390 height 43
